Goal: Answer question/provide support: Share knowledge or assist other users

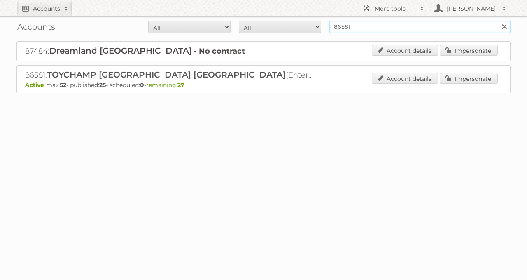
click at [394, 24] on input "86581" at bounding box center [420, 27] width 181 height 12
type input "ekoplaza"
click at [498, 21] on input "Search" at bounding box center [504, 27] width 12 height 12
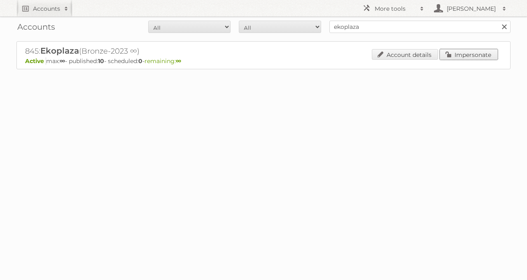
click at [471, 56] on link "Impersonate" at bounding box center [469, 54] width 58 height 11
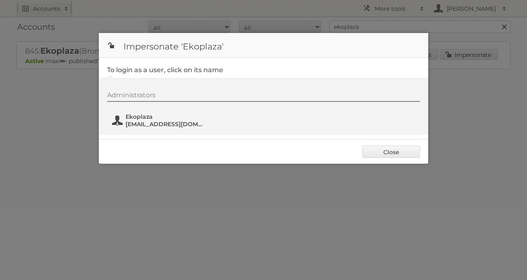
click at [184, 119] on span "Ekoplaza" at bounding box center [166, 116] width 80 height 7
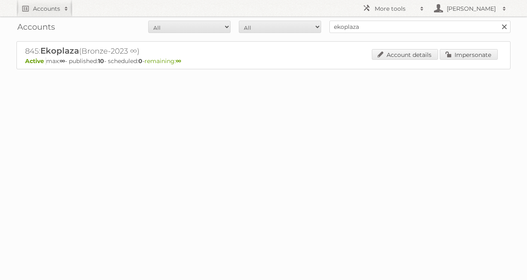
click at [349, 19] on div "Accounts All Active Expired Pending All Paid Trials Self service ekoplaza Search" at bounding box center [263, 26] width 494 height 21
click at [357, 25] on input "ekoplaza" at bounding box center [420, 27] width 181 height 12
type input "jola moda"
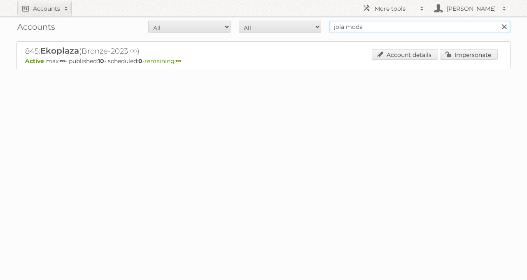
click at [498, 21] on input "Search" at bounding box center [504, 27] width 12 height 12
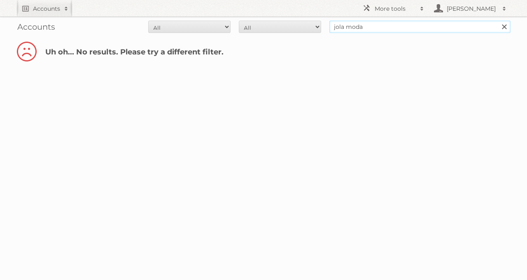
click at [391, 27] on input "jola moda" at bounding box center [420, 27] width 181 height 12
type input "jola mode"
click at [498, 21] on input "Search" at bounding box center [504, 27] width 12 height 12
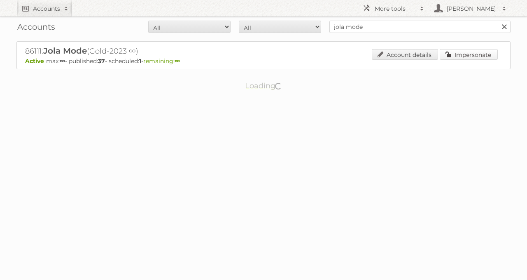
click at [451, 49] on link "Impersonate" at bounding box center [469, 54] width 58 height 11
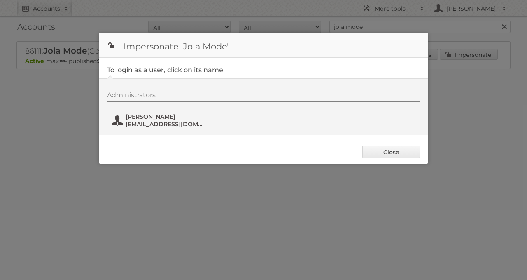
click at [162, 124] on span "[EMAIL_ADDRESS][DOMAIN_NAME]" at bounding box center [166, 123] width 80 height 7
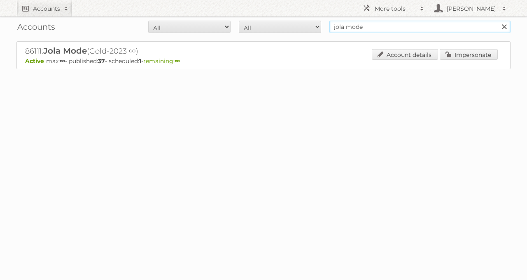
click at [393, 24] on input "jola mode" at bounding box center [420, 27] width 181 height 12
type input "j"
type input "[PERSON_NAME]"
click at [498, 21] on input "Search" at bounding box center [504, 27] width 12 height 12
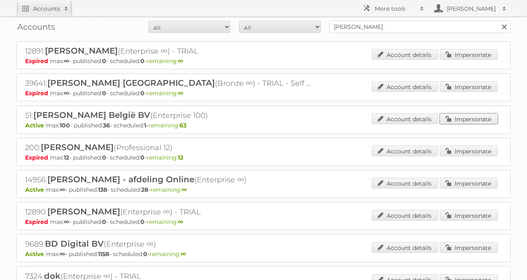
drag, startPoint x: 464, startPoint y: 118, endPoint x: 457, endPoint y: 117, distance: 7.4
click at [464, 117] on link "Impersonate" at bounding box center [469, 118] width 58 height 11
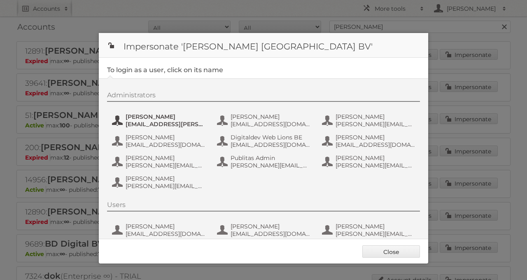
click at [159, 120] on span "anais.wille@ah.nl" at bounding box center [166, 123] width 80 height 7
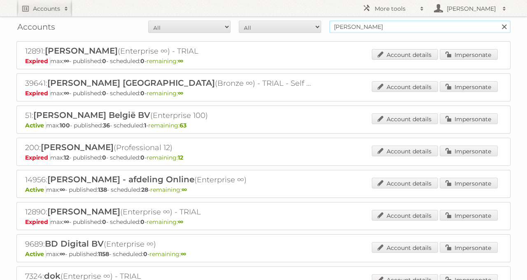
drag, startPoint x: 377, startPoint y: 24, endPoint x: 232, endPoint y: 19, distance: 144.7
click at [232, 19] on div "Accounts All Active Expired Pending All Paid Trials Self service albert heijn S…" at bounding box center [263, 26] width 494 height 21
type input "xenos"
click at [498, 21] on input "Search" at bounding box center [504, 27] width 12 height 12
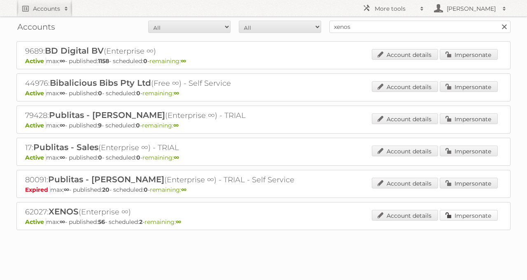
click at [460, 214] on link "Impersonate" at bounding box center [469, 215] width 58 height 11
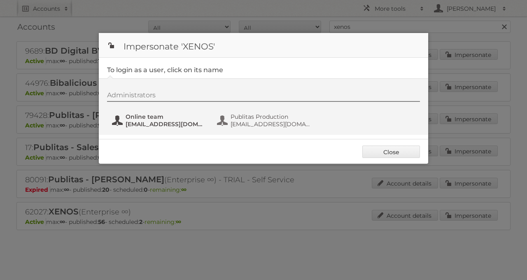
click at [150, 123] on span "[EMAIL_ADDRESS][DOMAIN_NAME]" at bounding box center [166, 123] width 80 height 7
